Goal: Book appointment/travel/reservation

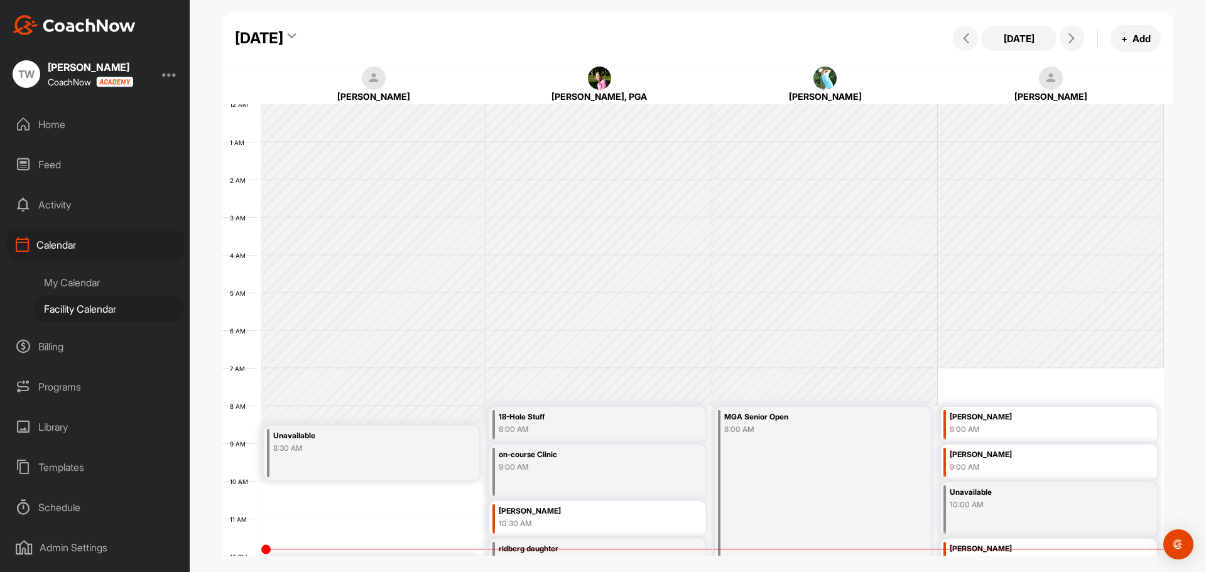
scroll to position [217, 0]
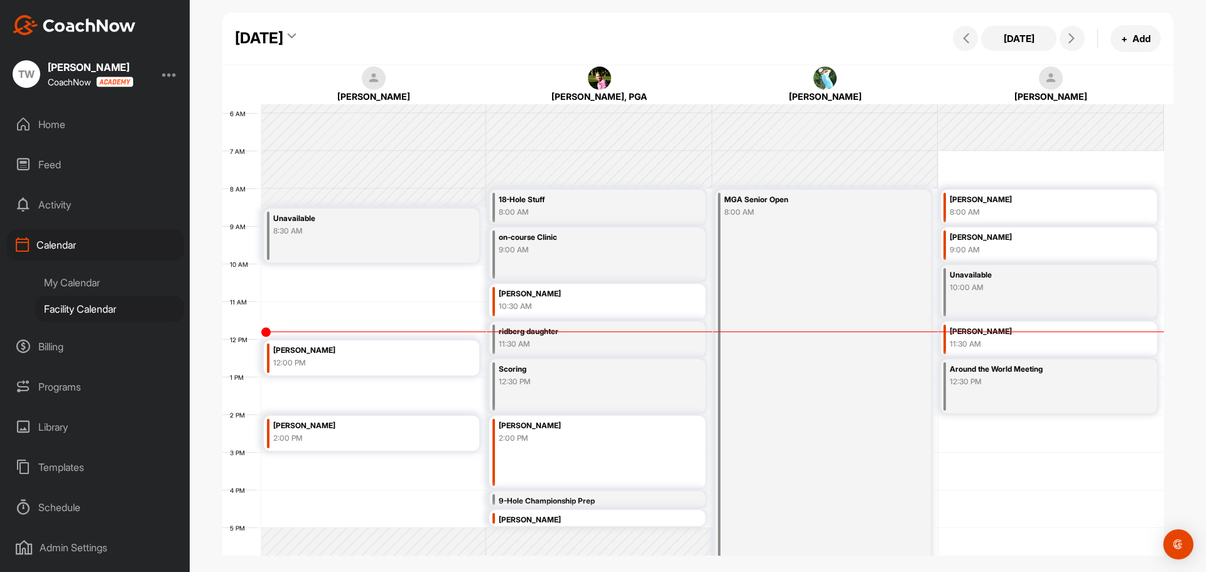
click at [296, 35] on icon at bounding box center [292, 38] width 8 height 13
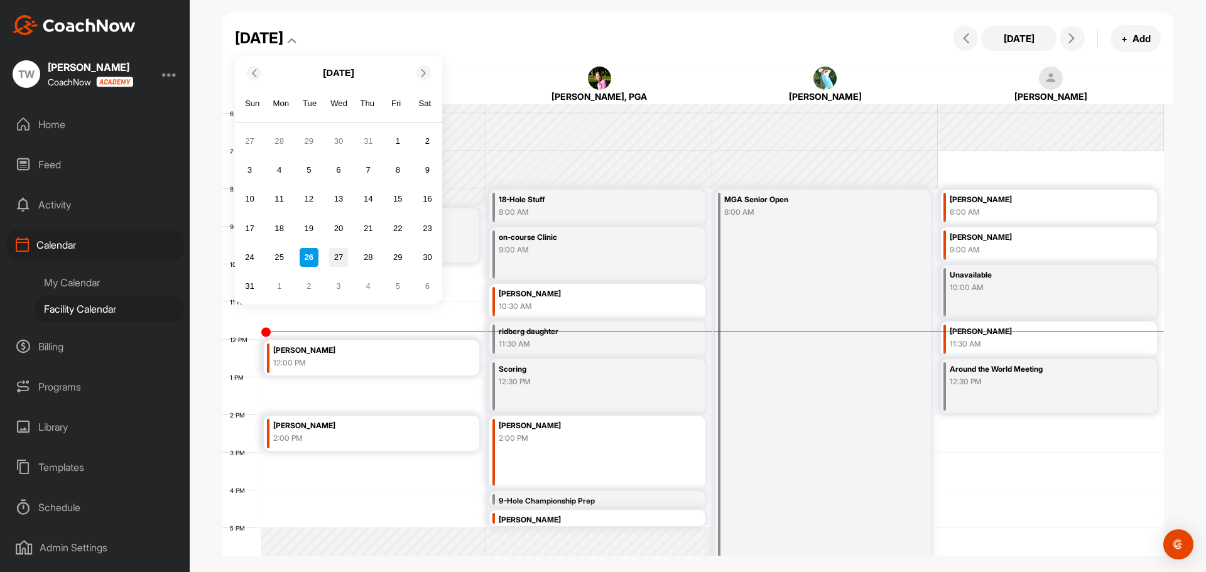
click at [339, 256] on div "27" at bounding box center [338, 257] width 19 height 19
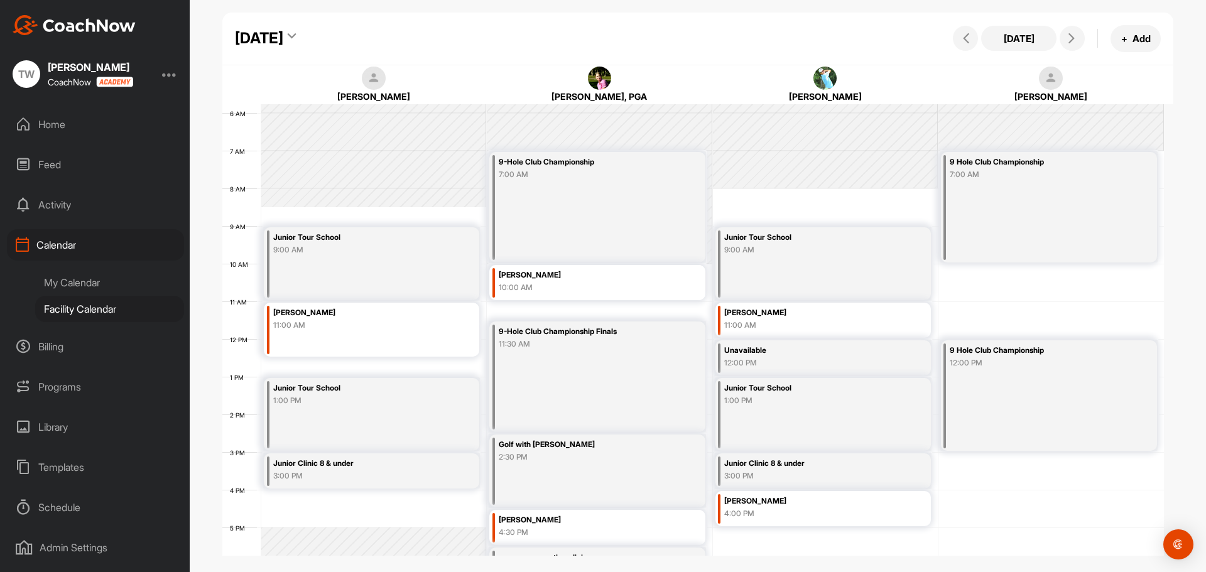
click at [974, 271] on div "12 AM 1 AM 2 AM 3 AM 4 AM 5 AM 6 AM 7 AM 8 AM 9 AM 10 AM 11 AM 12 PM 1 PM 2 PM …" at bounding box center [693, 339] width 942 height 905
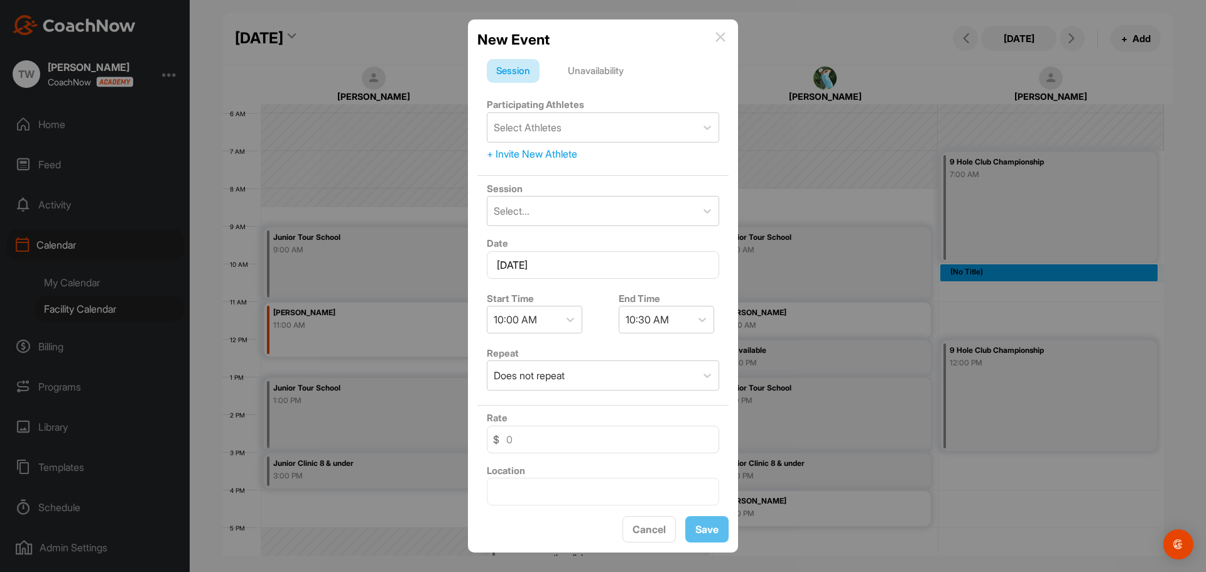
click at [712, 35] on div "New Event" at bounding box center [602, 39] width 251 height 21
click at [719, 36] on img at bounding box center [720, 37] width 10 height 10
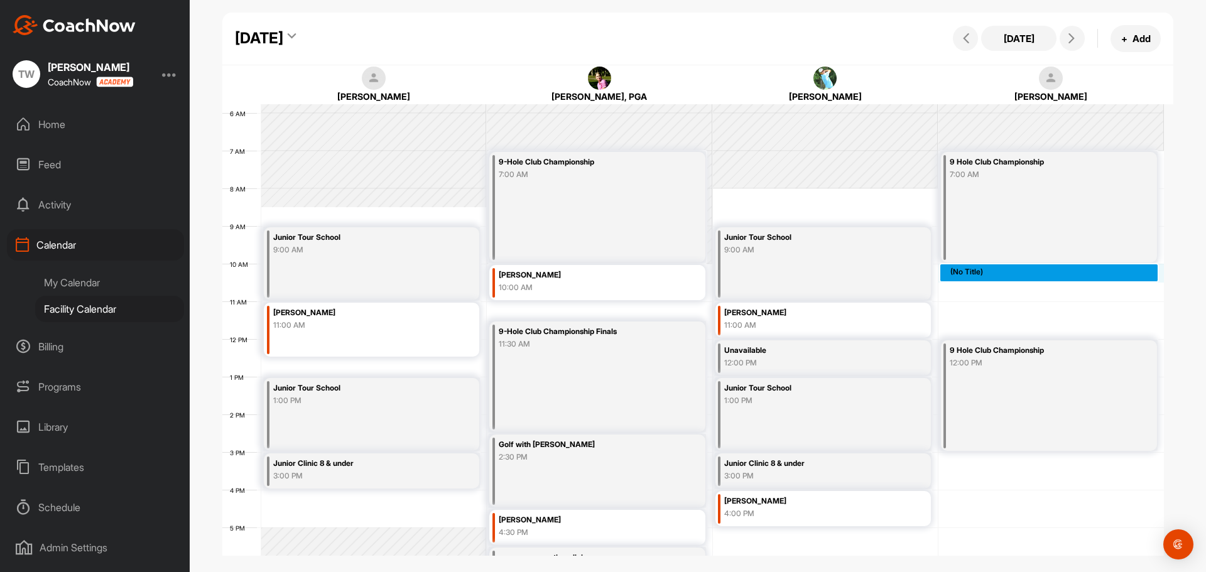
click at [989, 273] on div "12 AM 1 AM 2 AM 3 AM 4 AM 5 AM 6 AM 7 AM 8 AM 9 AM 10 AM 11 AM 12 PM 1 PM 2 PM …" at bounding box center [693, 339] width 942 height 905
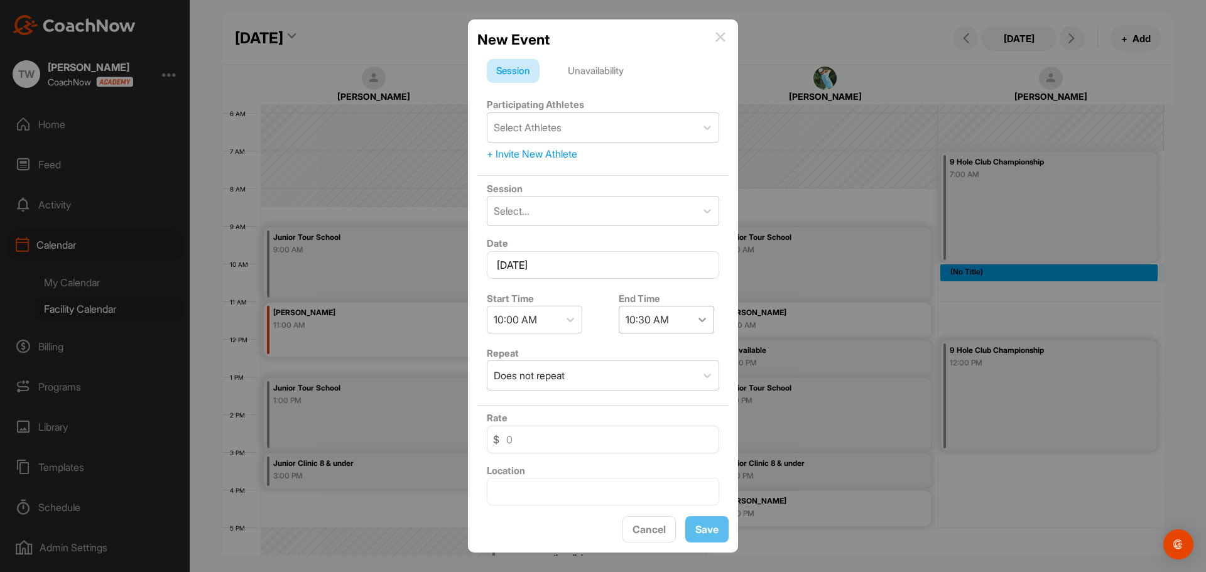
click at [702, 318] on icon at bounding box center [702, 319] width 13 height 13
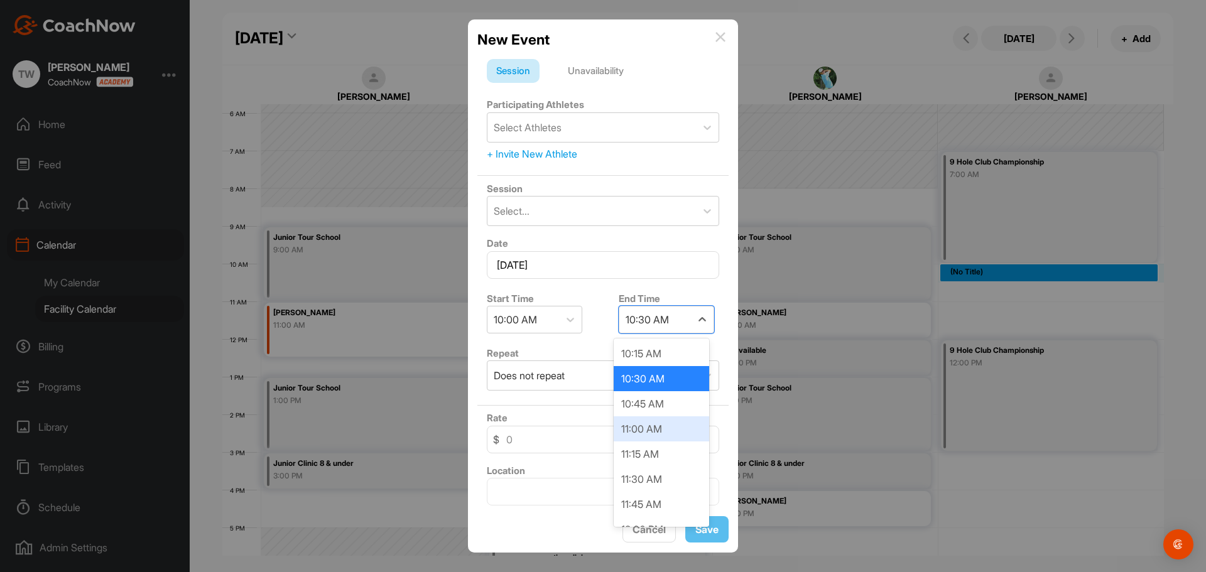
click at [644, 427] on div "11:00 AM" at bounding box center [661, 428] width 95 height 25
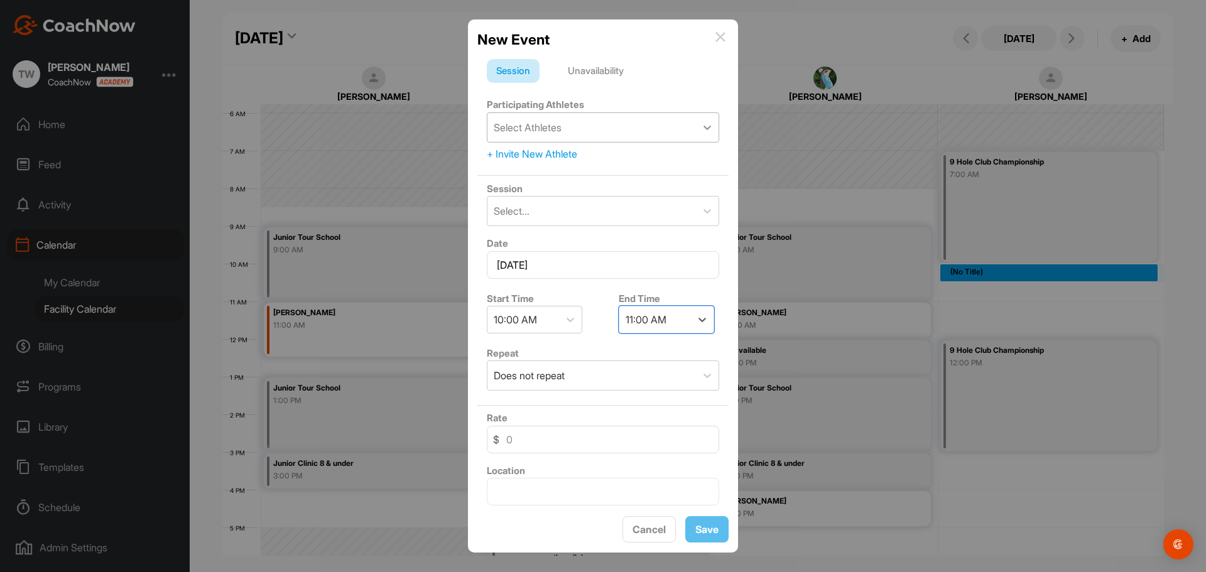
click at [701, 126] on icon at bounding box center [707, 127] width 13 height 13
type input "del"
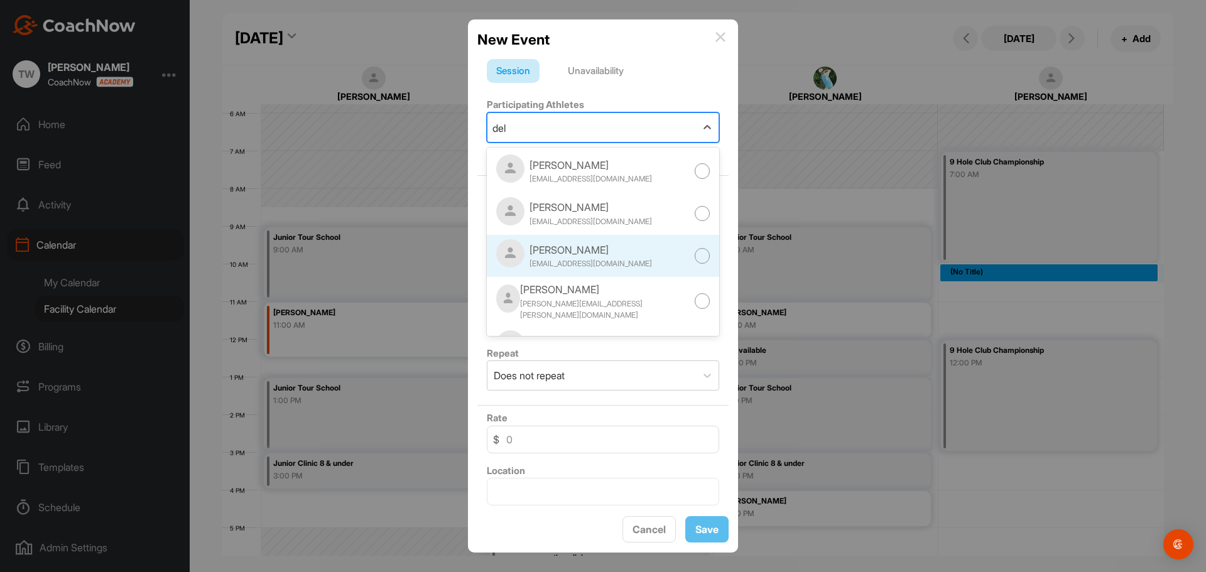
click at [695, 254] on div at bounding box center [703, 256] width 16 height 16
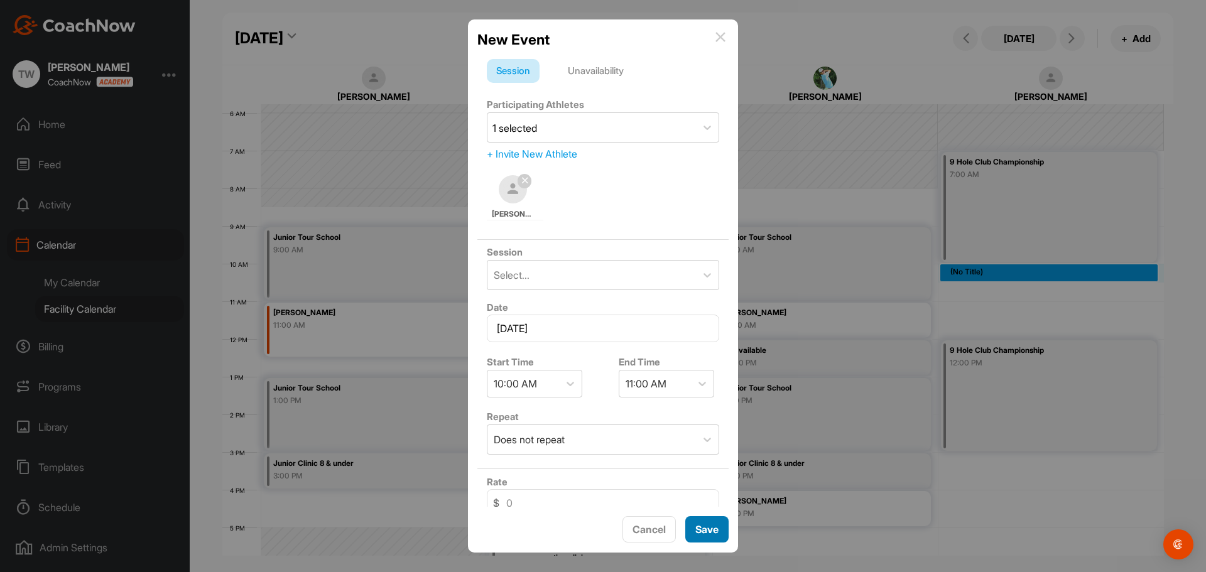
click at [710, 528] on button "Save" at bounding box center [706, 529] width 43 height 27
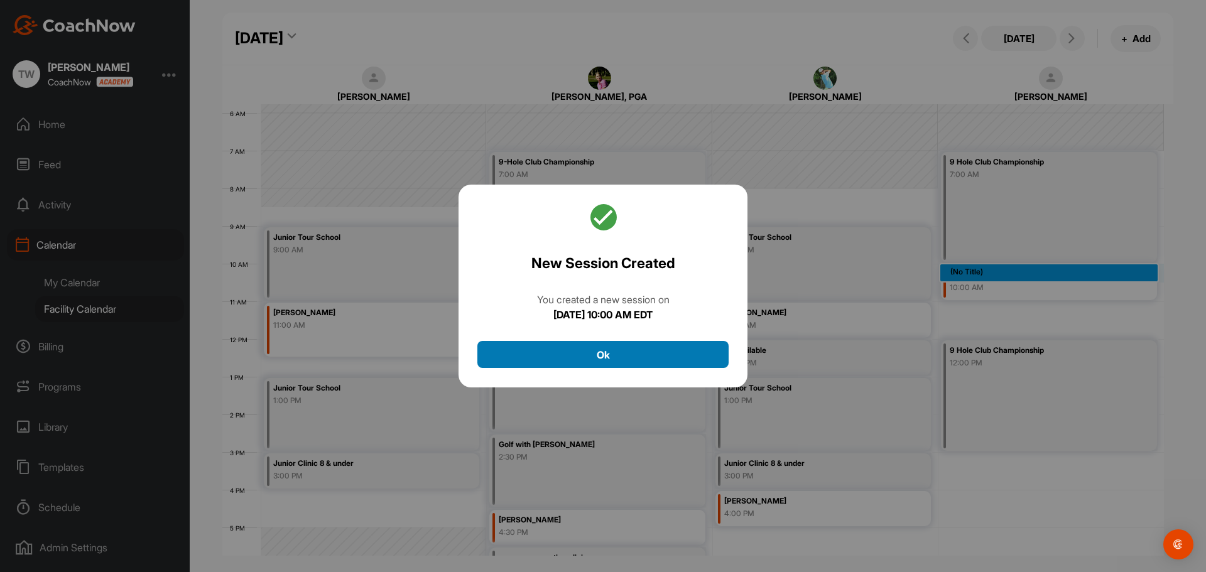
click at [643, 356] on button "Ok" at bounding box center [602, 354] width 251 height 27
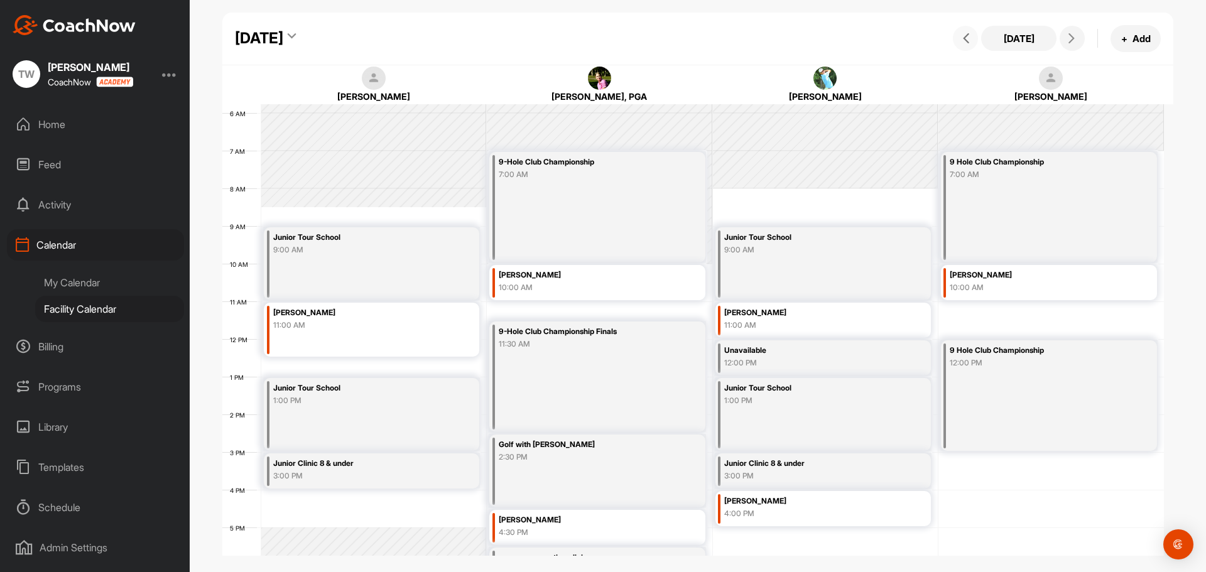
click at [969, 40] on icon at bounding box center [966, 38] width 10 height 10
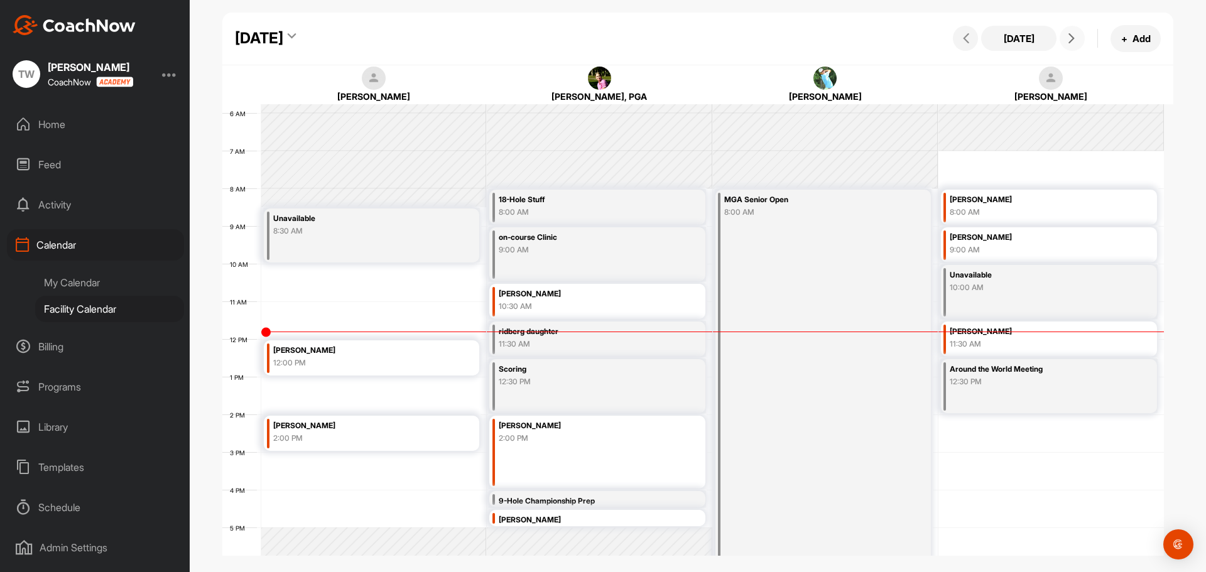
click at [1074, 41] on icon at bounding box center [1072, 38] width 10 height 10
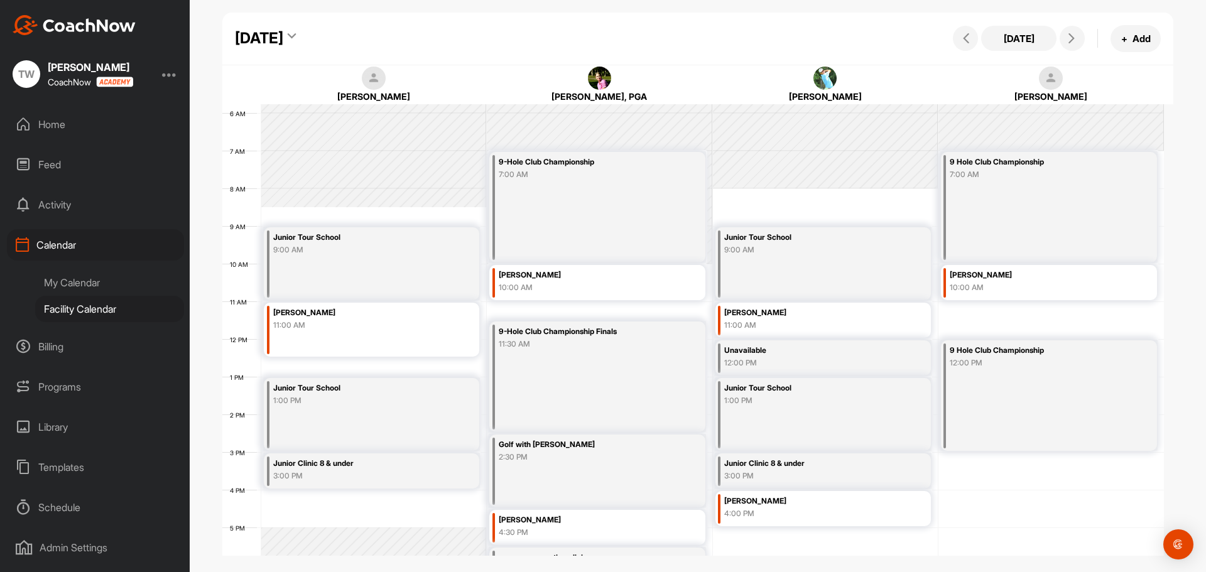
click at [296, 35] on icon at bounding box center [292, 38] width 8 height 13
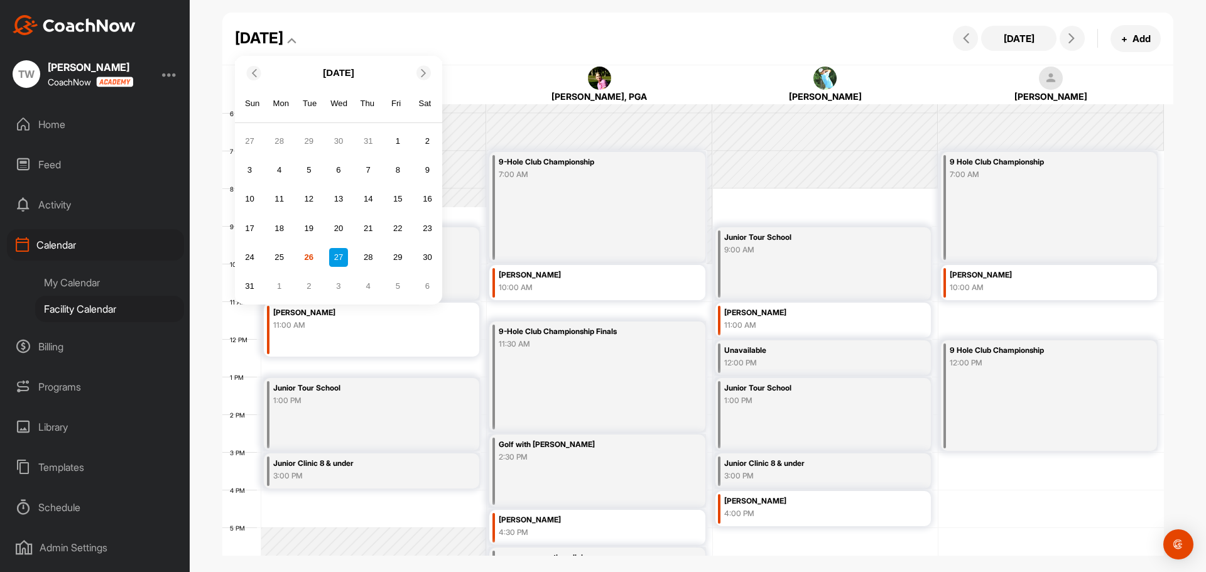
click at [361, 258] on div "28" at bounding box center [368, 257] width 19 height 19
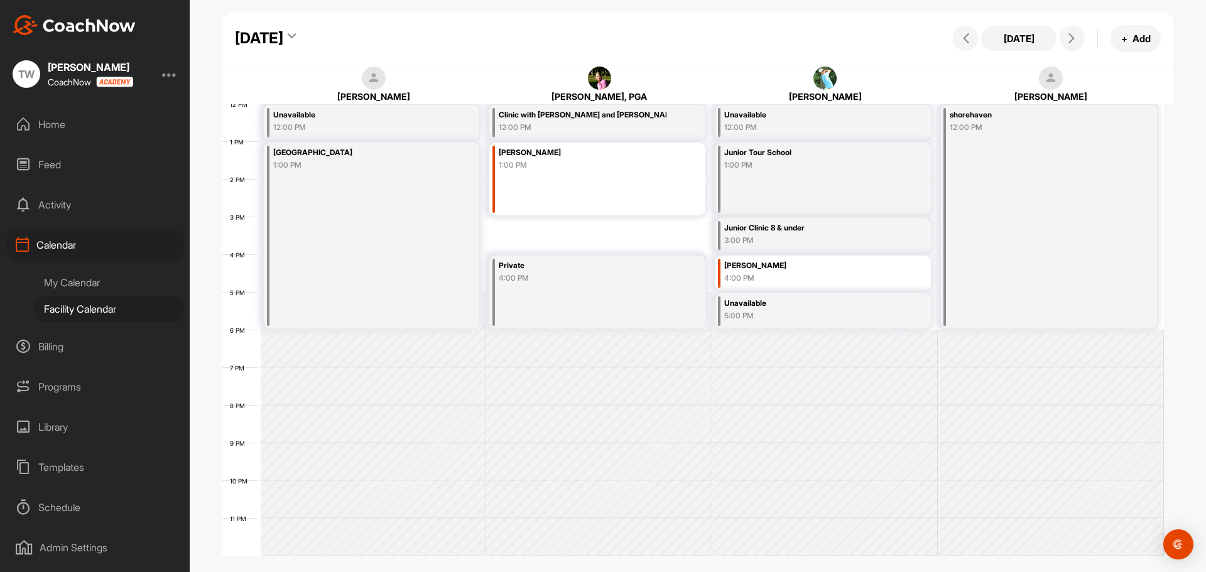
scroll to position [264, 0]
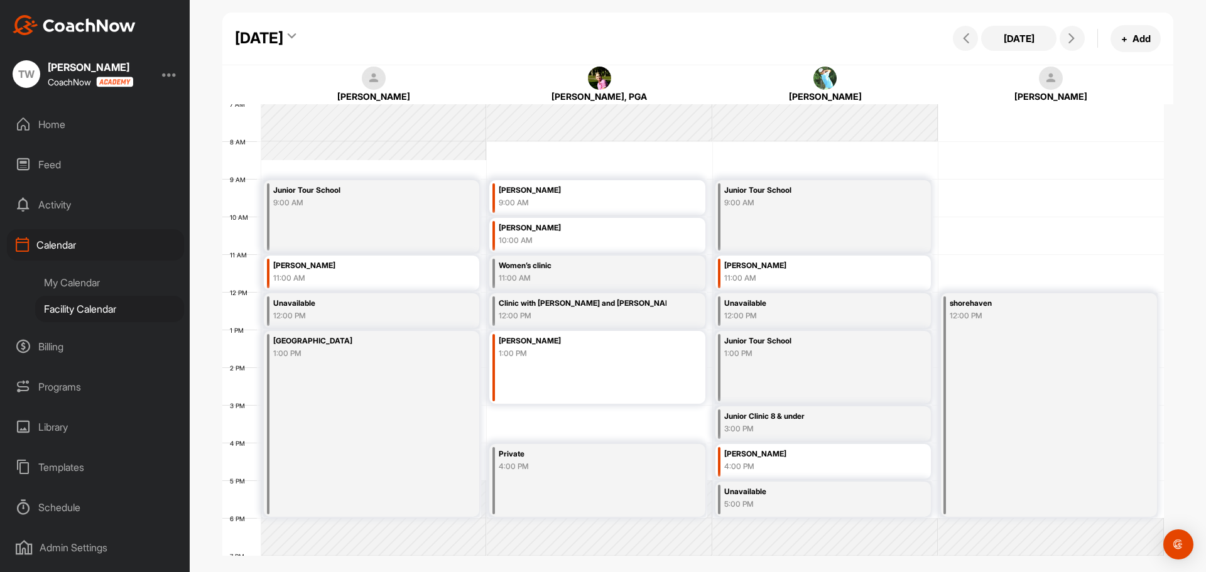
click at [296, 35] on icon at bounding box center [292, 38] width 8 height 13
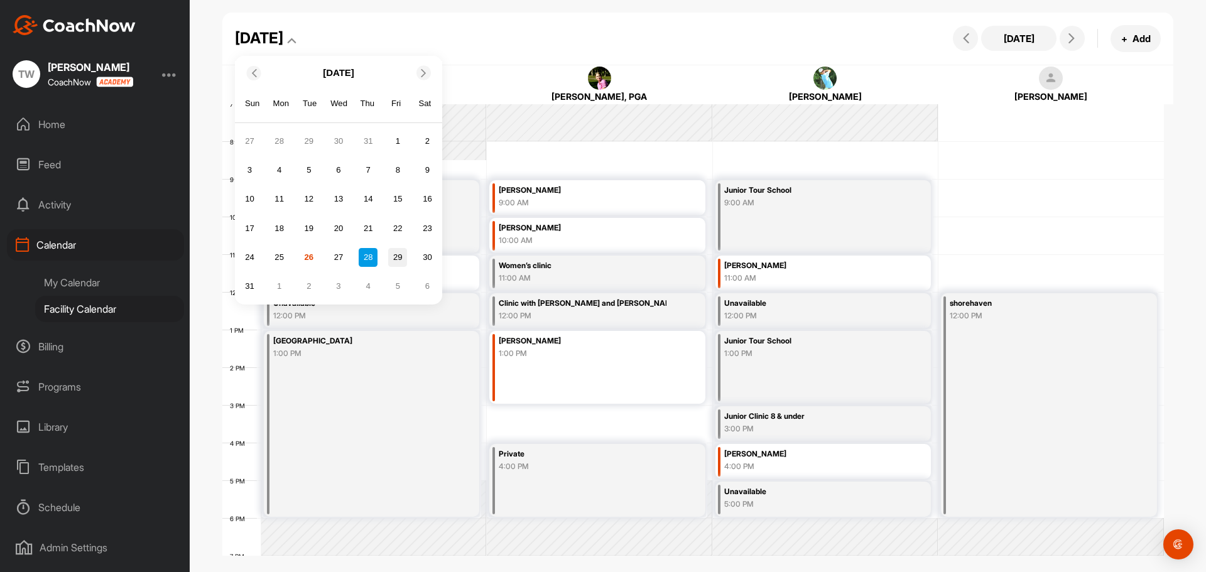
click at [397, 259] on div "29" at bounding box center [397, 257] width 19 height 19
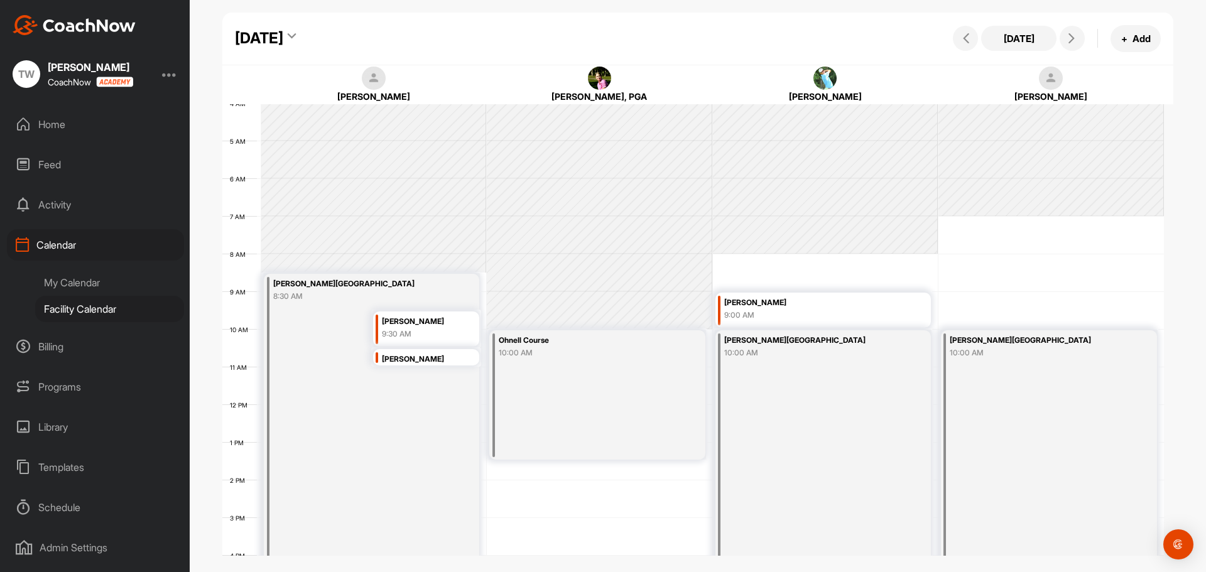
scroll to position [139, 0]
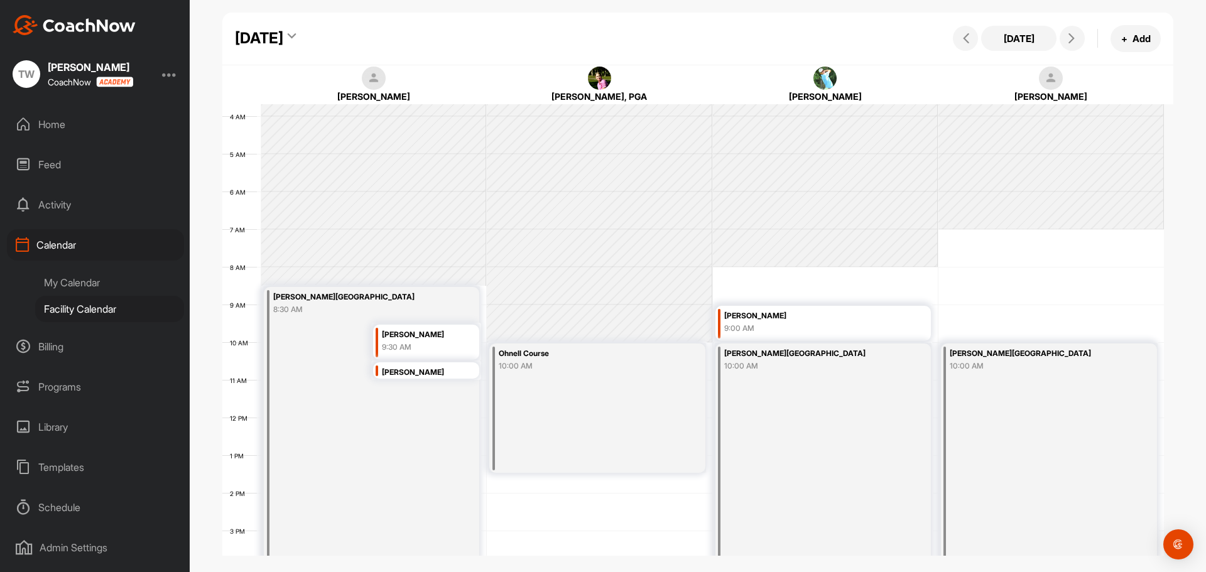
click at [296, 37] on icon at bounding box center [292, 38] width 8 height 13
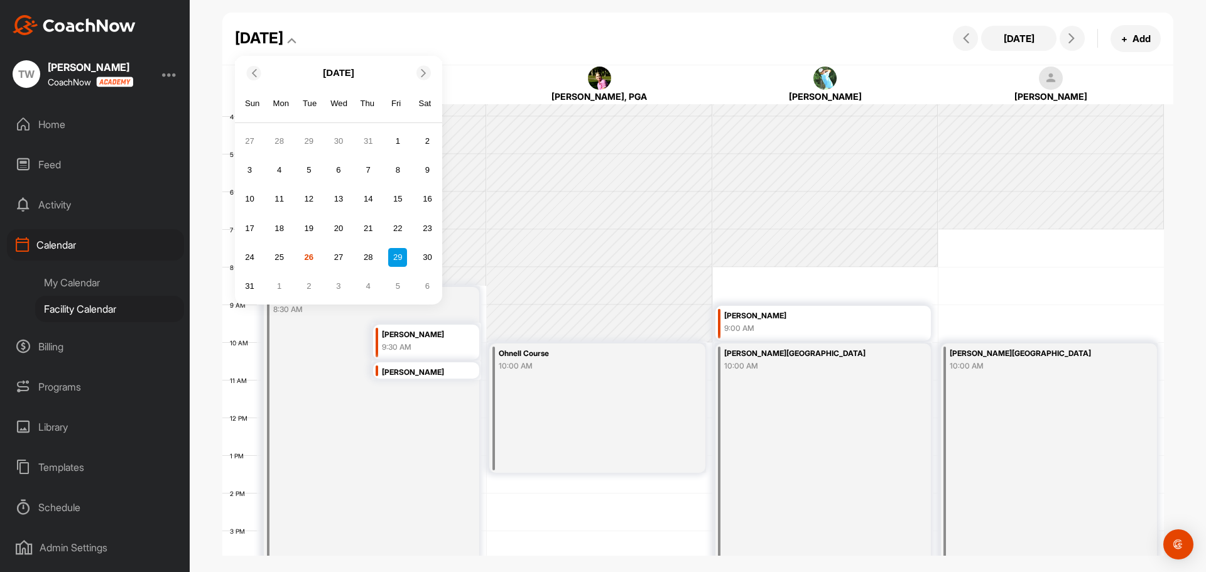
click at [318, 255] on div "24 25 26 27 28 29 30" at bounding box center [339, 257] width 200 height 22
click at [313, 258] on div "26" at bounding box center [309, 257] width 19 height 19
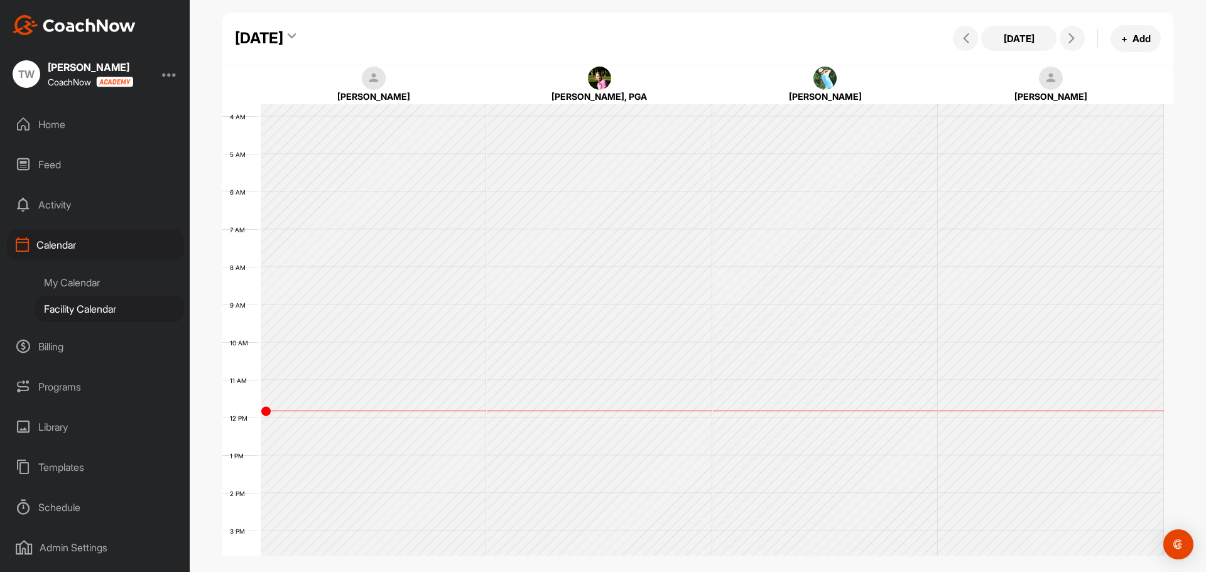
scroll to position [217, 0]
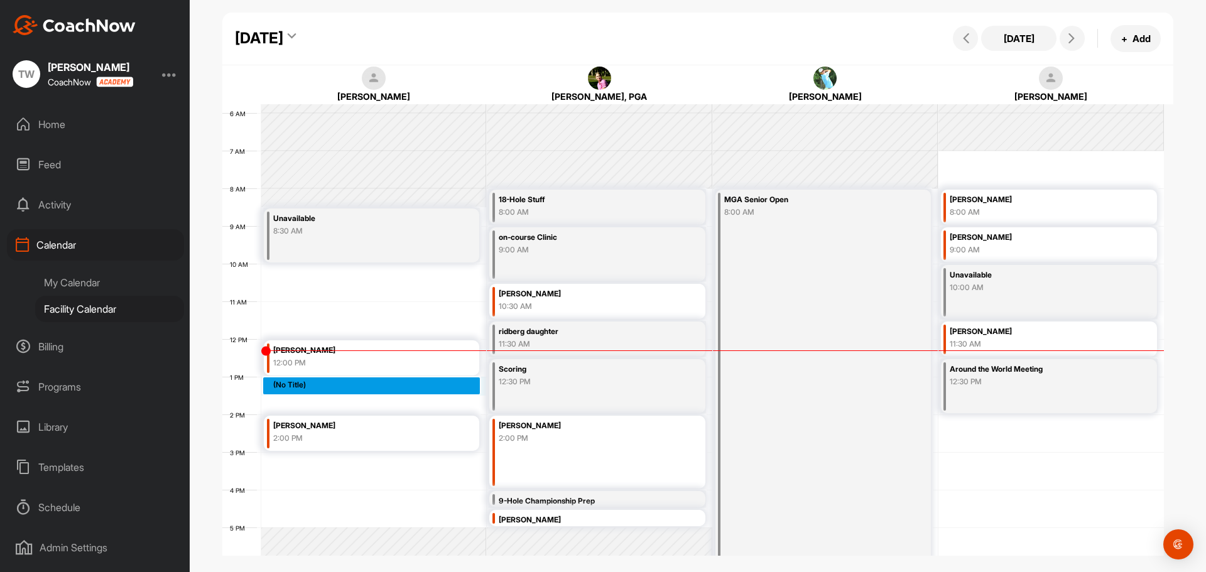
click at [300, 383] on div "12 AM 1 AM 2 AM 3 AM 4 AM 5 AM 6 AM 7 AM 8 AM 9 AM 10 AM 11 AM 12 PM 1 PM 2 PM …" at bounding box center [693, 339] width 942 height 905
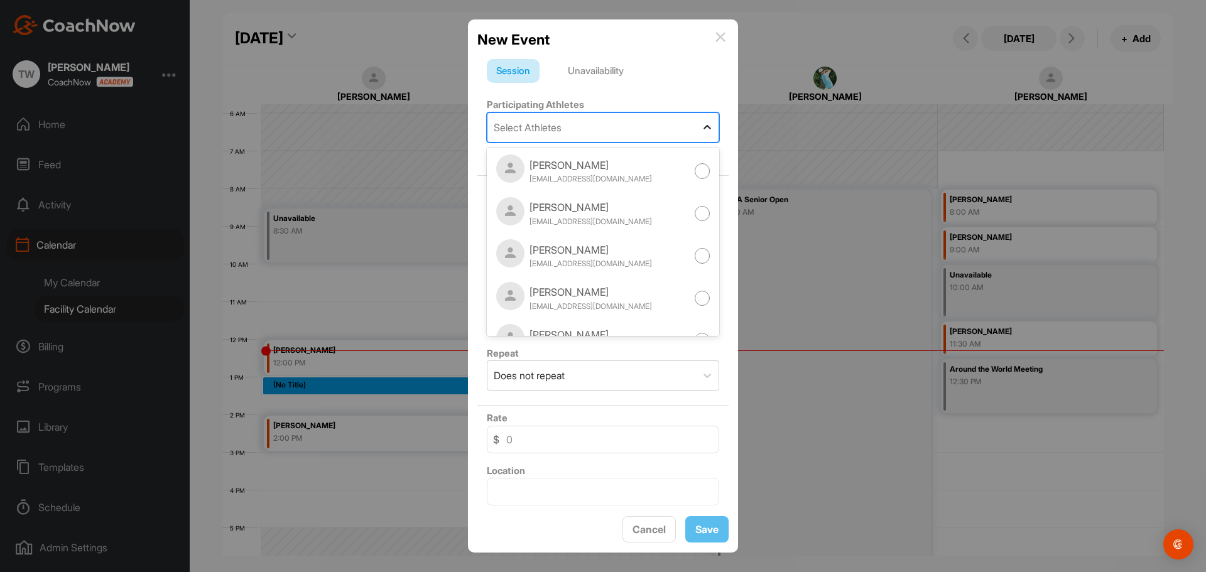
click at [701, 129] on icon at bounding box center [707, 127] width 13 height 13
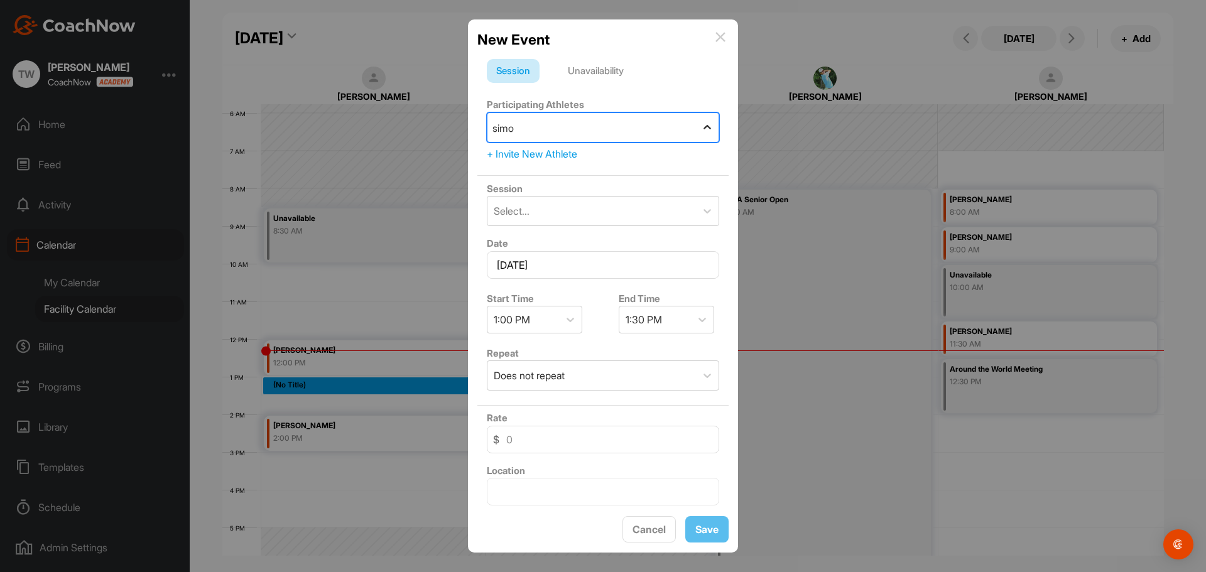
type input "[PERSON_NAME]"
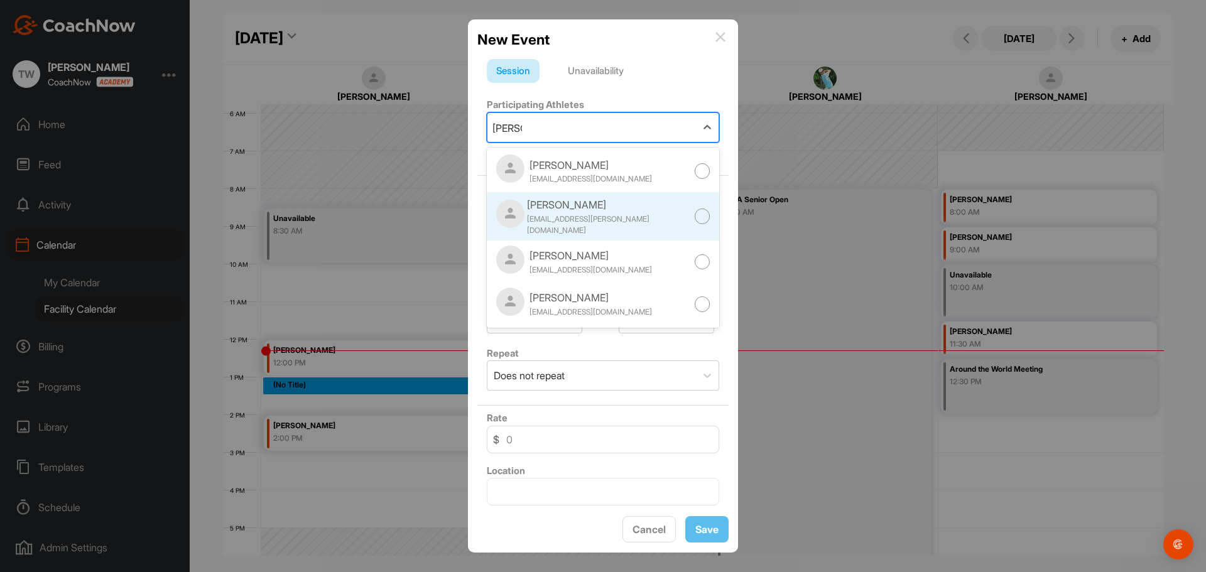
click at [592, 218] on div "[EMAIL_ADDRESS][PERSON_NAME][DOMAIN_NAME]" at bounding box center [611, 225] width 168 height 23
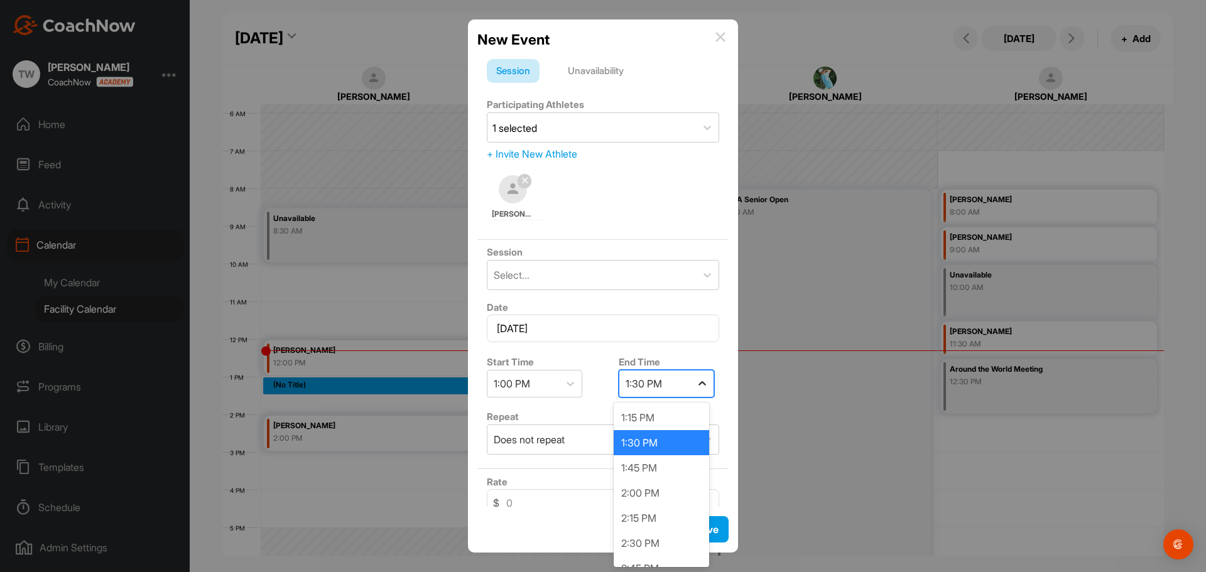
click at [693, 391] on div at bounding box center [702, 383] width 23 height 23
click at [647, 490] on div "2:00 PM" at bounding box center [661, 493] width 95 height 25
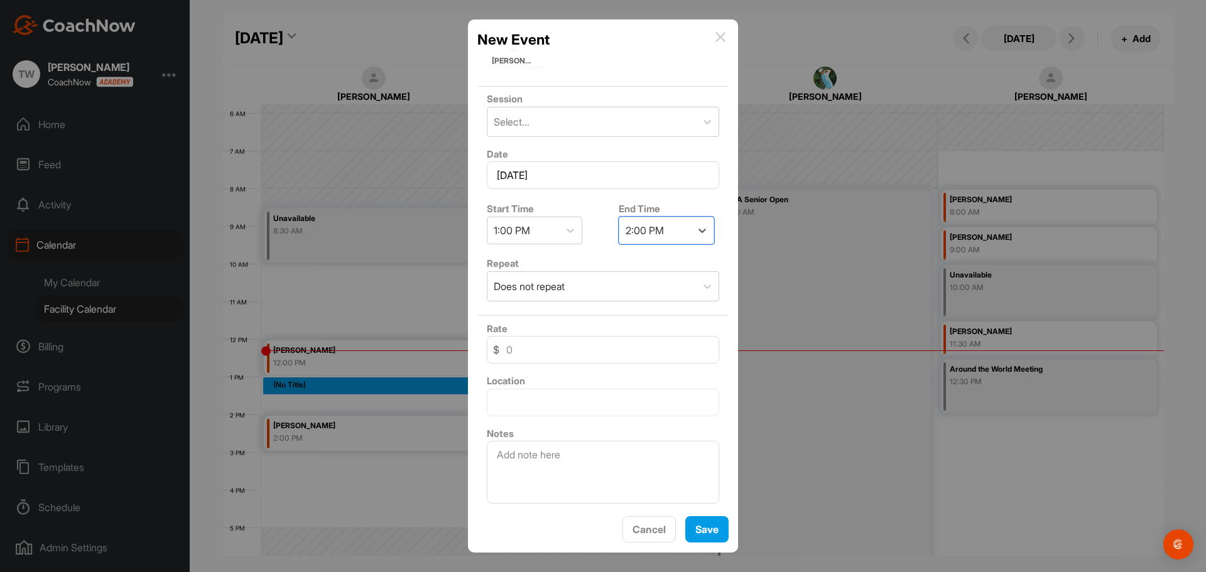
scroll to position [155, 0]
click at [625, 469] on textarea at bounding box center [603, 470] width 232 height 63
type textarea "fitting"
click at [692, 535] on button "Save" at bounding box center [706, 529] width 43 height 27
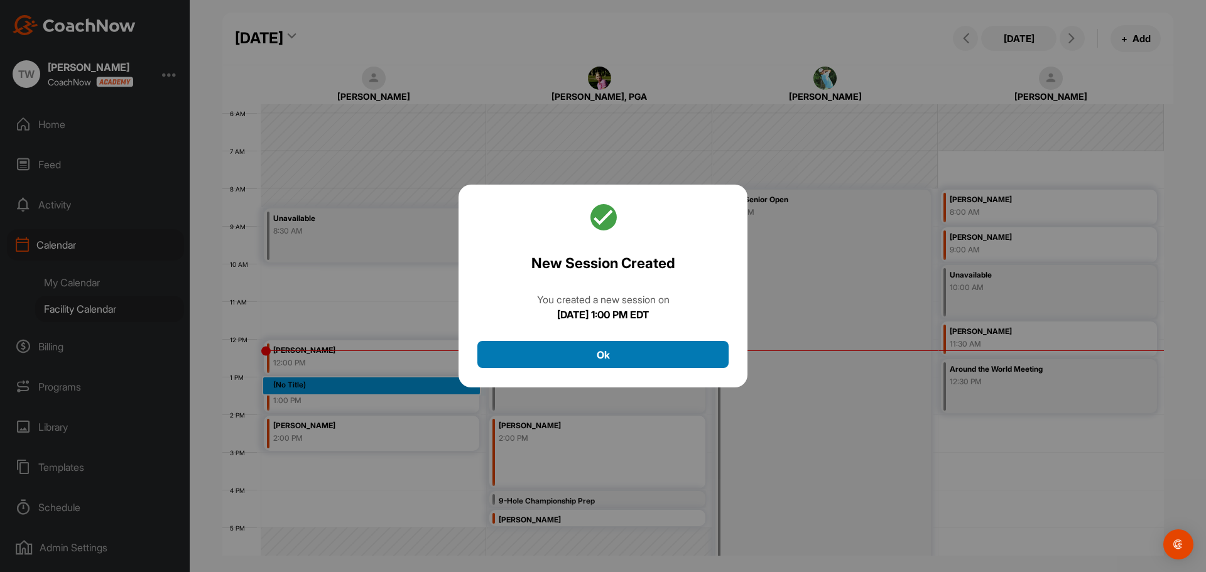
click at [553, 363] on button "Ok" at bounding box center [602, 354] width 251 height 27
